Goal: Consume media (video, audio)

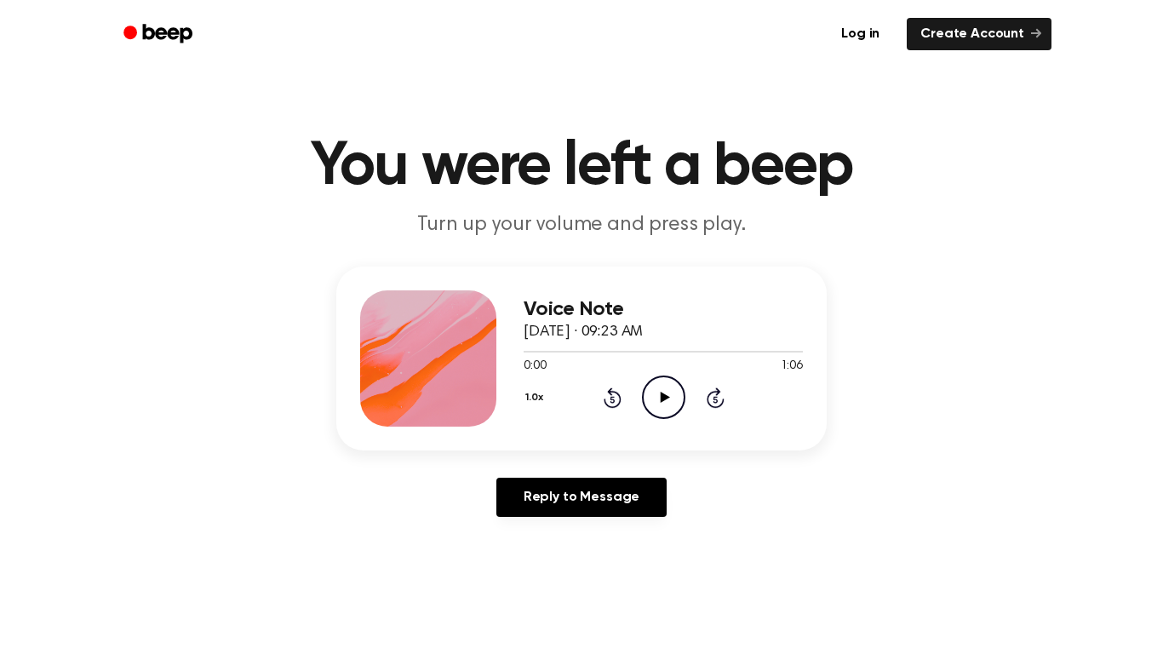
click at [672, 405] on icon "Play Audio" at bounding box center [663, 397] width 43 height 43
click at [524, 351] on div at bounding box center [645, 352] width 242 height 2
click at [613, 409] on div "1.0x Rewind 5 seconds Play Audio Skip 5 seconds" at bounding box center [663, 397] width 279 height 43
click at [612, 399] on icon at bounding box center [612, 399] width 4 height 7
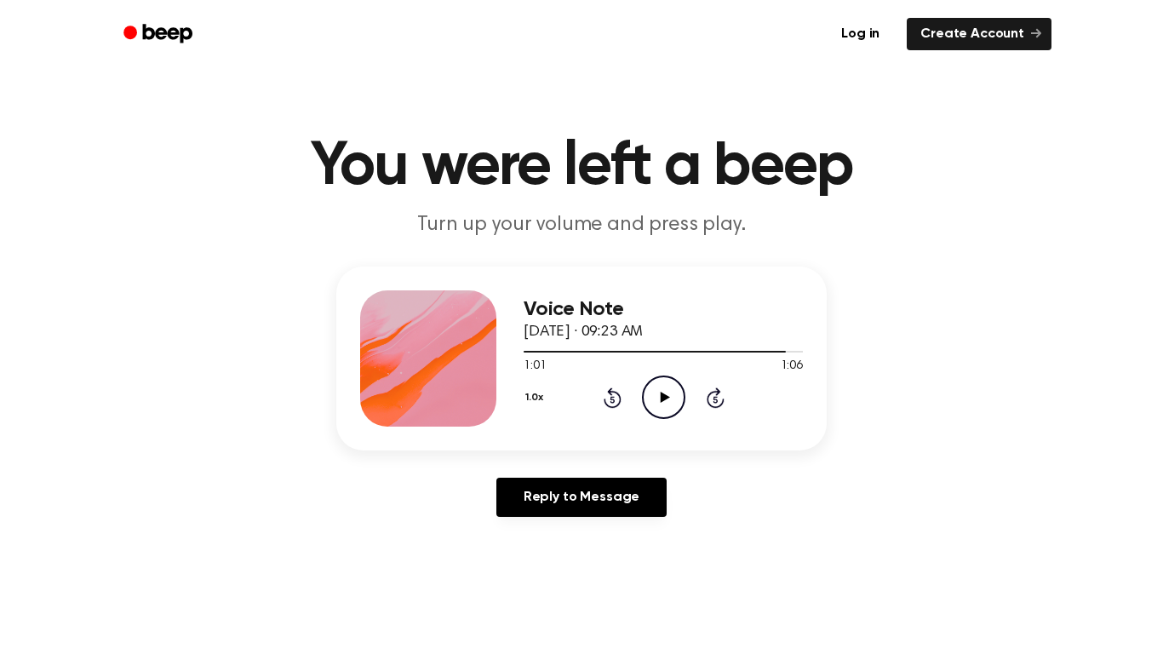
click at [612, 399] on icon at bounding box center [612, 399] width 4 height 7
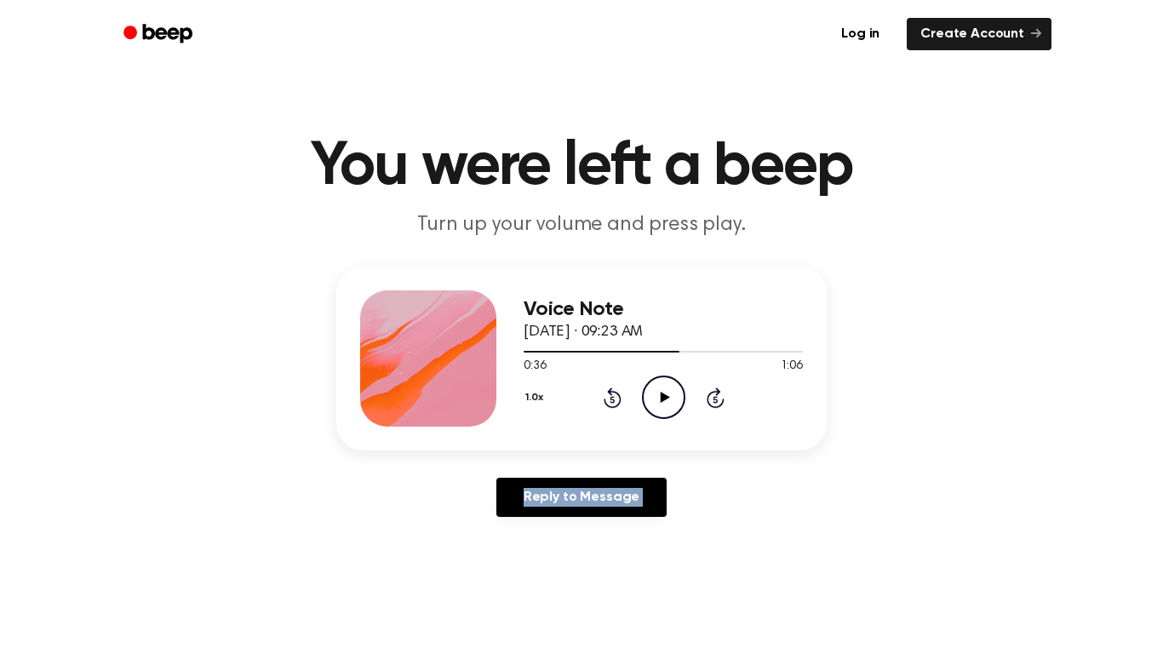
click at [612, 399] on icon at bounding box center [612, 399] width 4 height 7
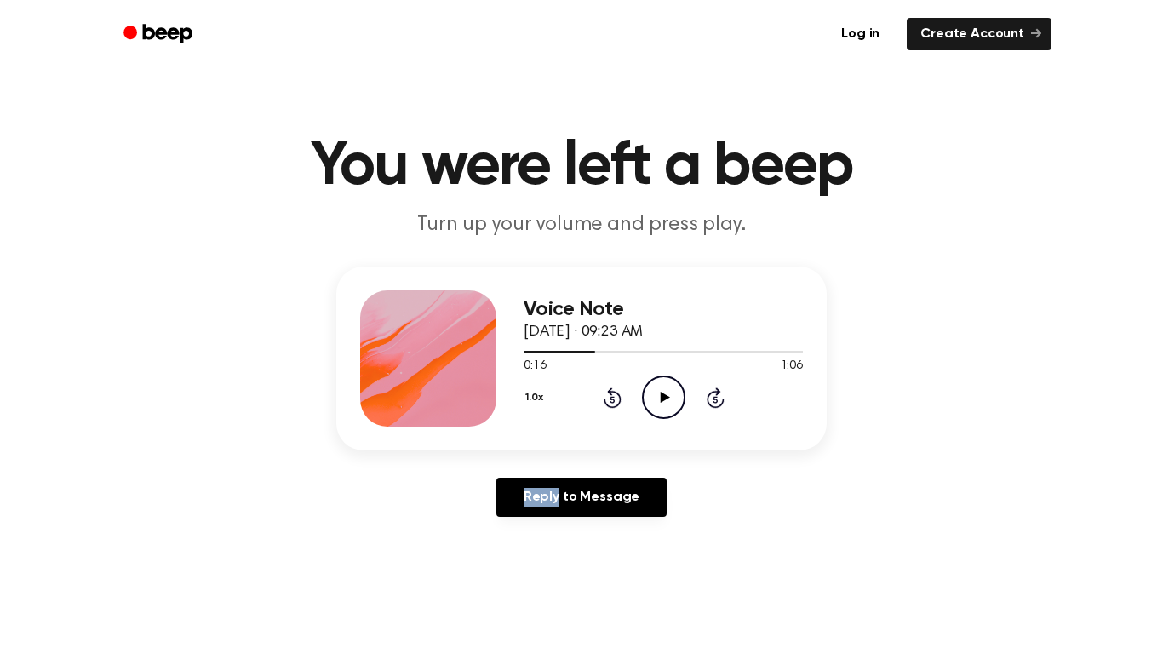
click at [612, 399] on icon at bounding box center [612, 399] width 4 height 7
click at [655, 399] on icon "Play Audio" at bounding box center [663, 397] width 43 height 43
